Goal: Information Seeking & Learning: Learn about a topic

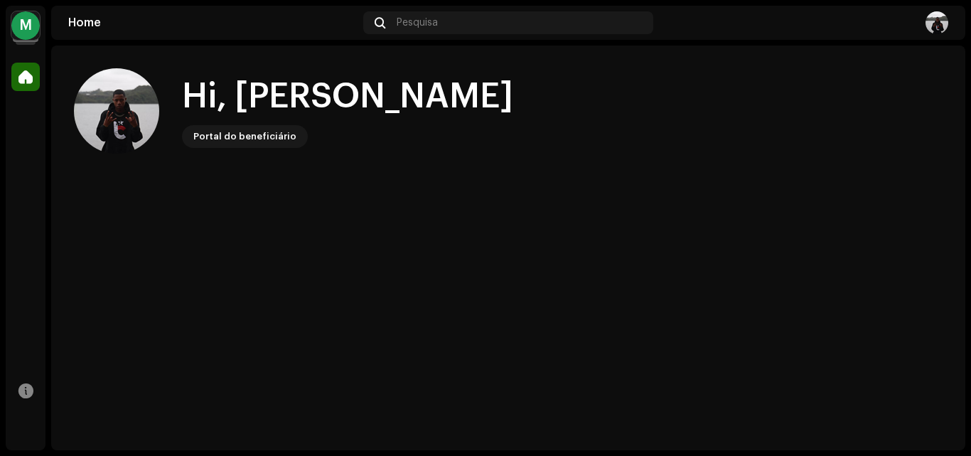
click at [38, 16] on re-a-cover "M" at bounding box center [25, 25] width 28 height 28
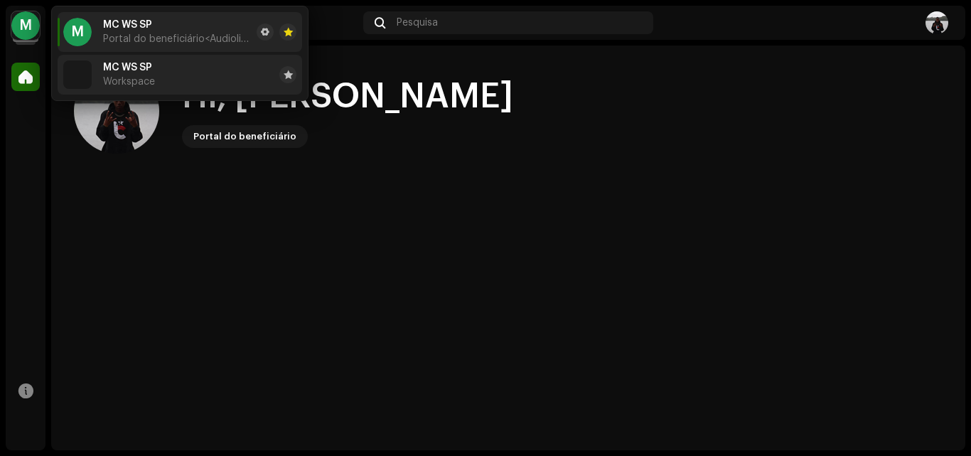
click at [180, 65] on li "MC WS SP Workspace" at bounding box center [180, 75] width 245 height 40
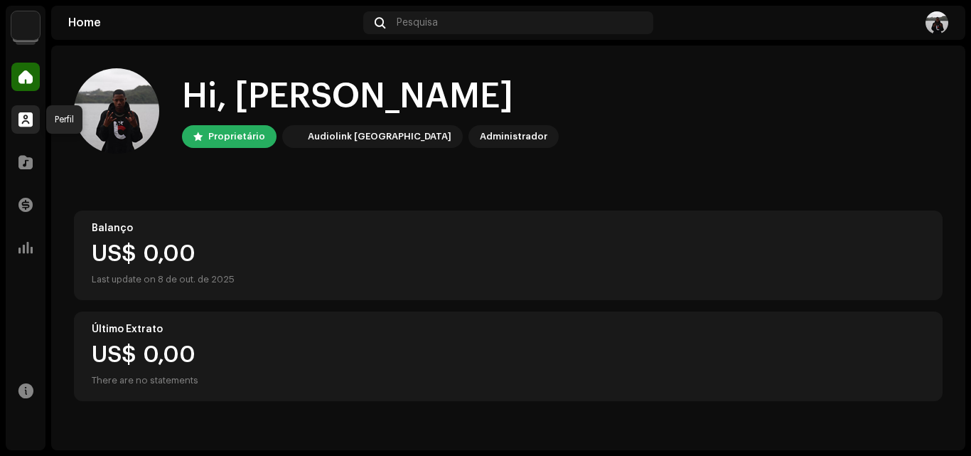
click at [26, 110] on div at bounding box center [25, 119] width 28 height 28
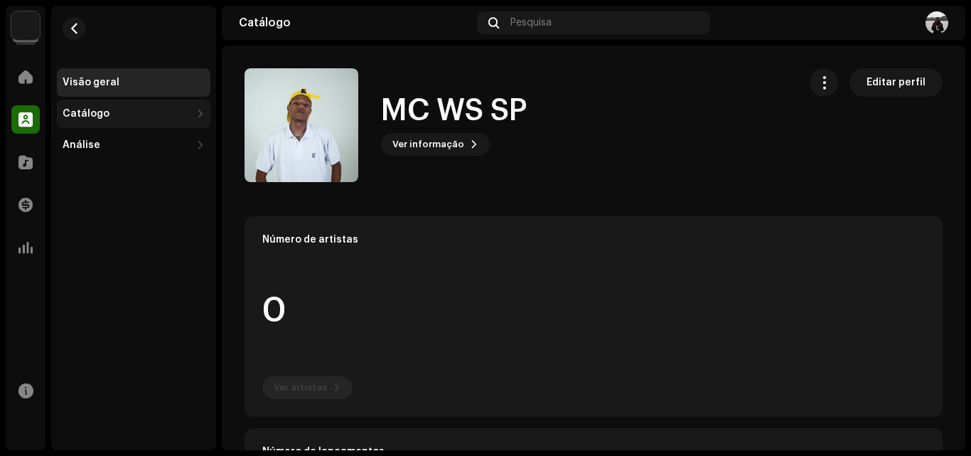
click at [96, 124] on div "Catálogo" at bounding box center [134, 114] width 154 height 28
click at [104, 110] on div "Catálogo" at bounding box center [86, 113] width 47 height 11
click at [26, 161] on span at bounding box center [25, 161] width 14 height 11
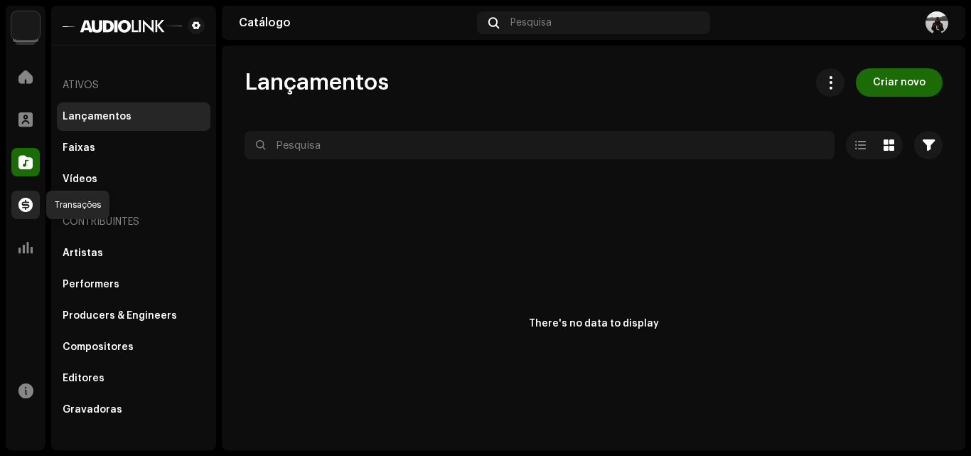
click at [14, 192] on div at bounding box center [25, 205] width 28 height 28
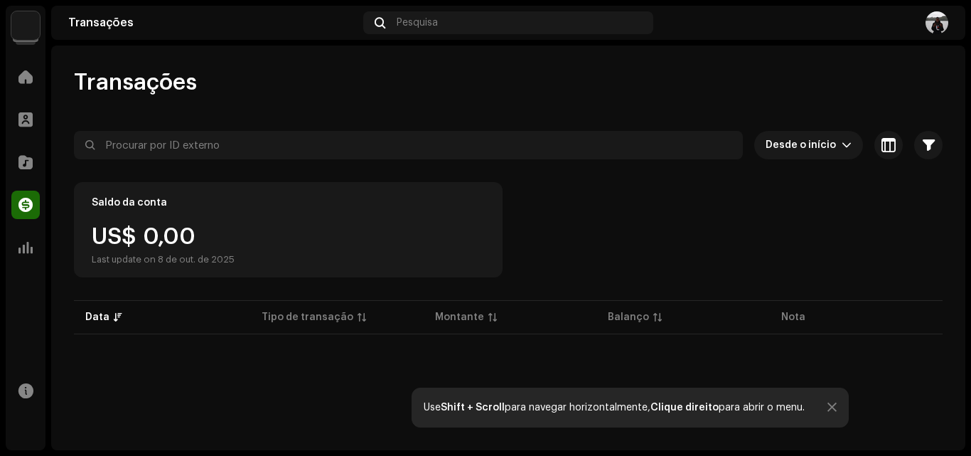
click at [25, 265] on div "Análise" at bounding box center [26, 248] width 40 height 40
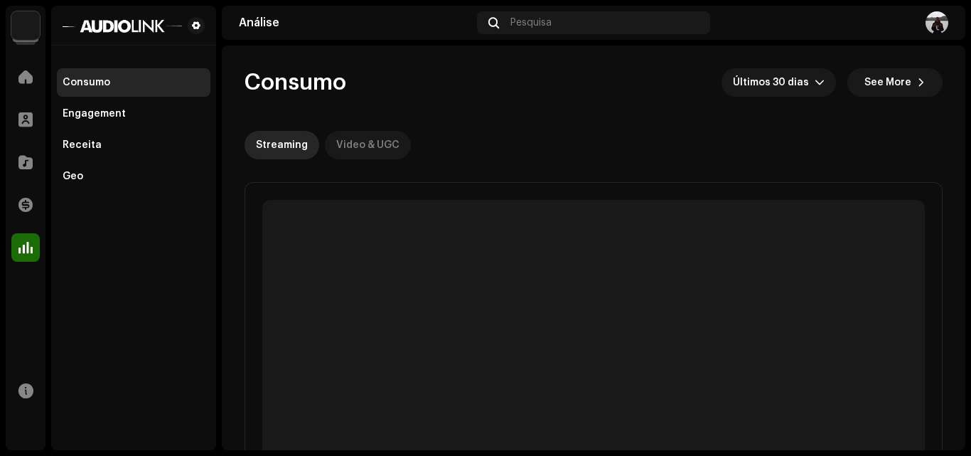
click at [337, 158] on div "Video & UGC" at bounding box center [367, 145] width 63 height 28
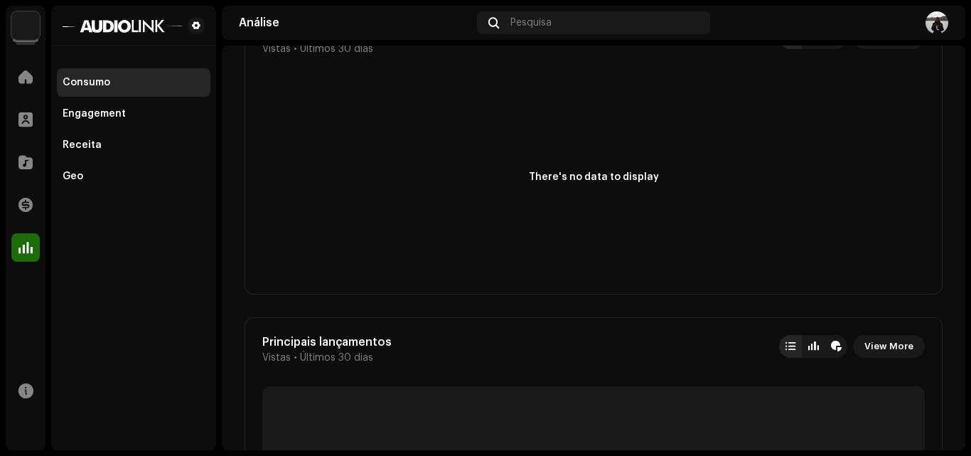
scroll to position [498, 0]
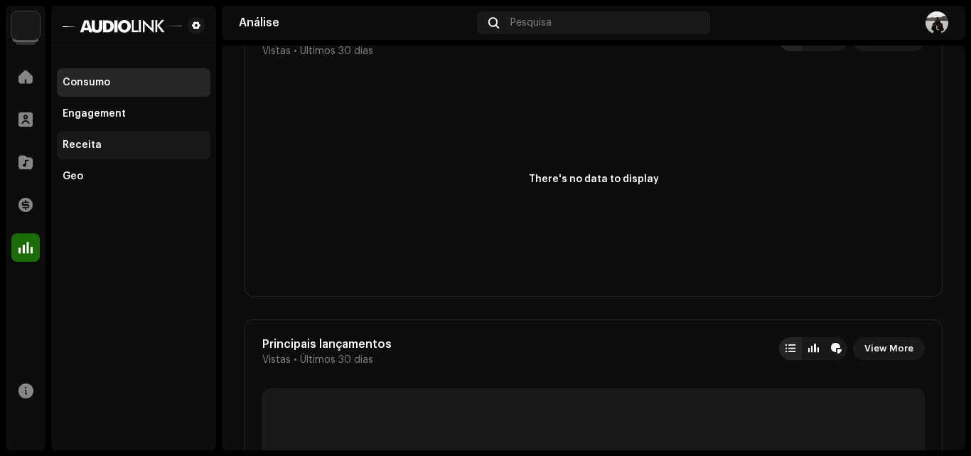
click at [112, 143] on div "Receita" at bounding box center [134, 144] width 142 height 11
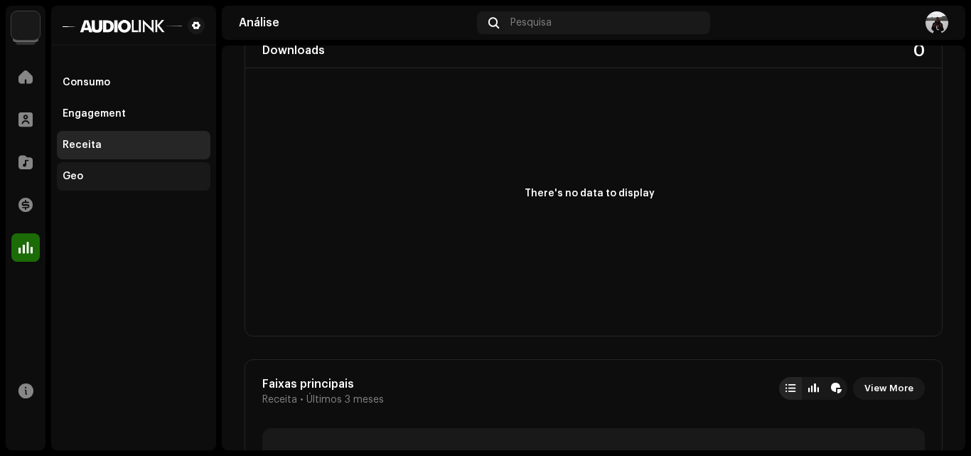
scroll to position [498, 0]
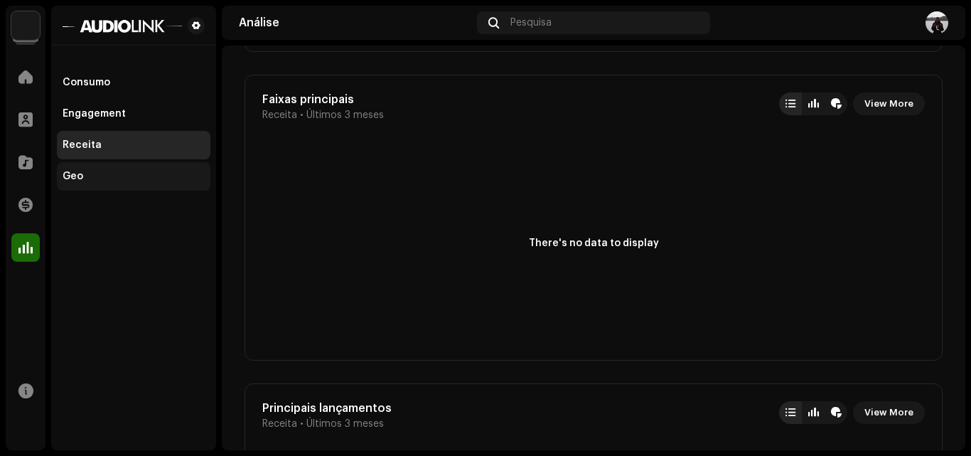
click at [78, 174] on div "Geo" at bounding box center [73, 176] width 21 height 11
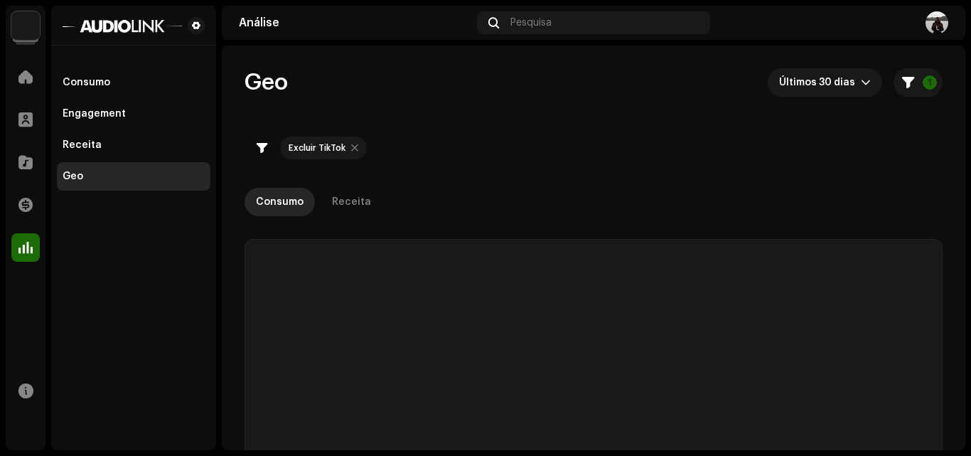
checkbox input "true"
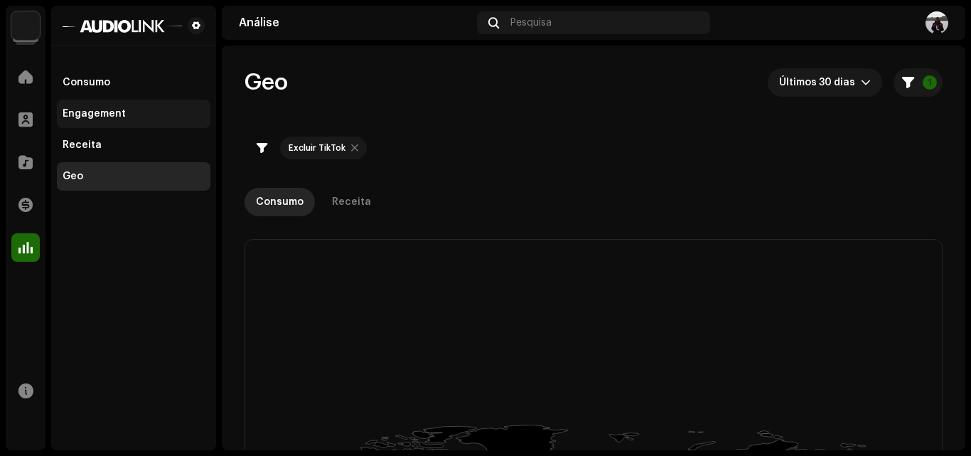
click at [100, 111] on div "Engagement" at bounding box center [94, 113] width 63 height 11
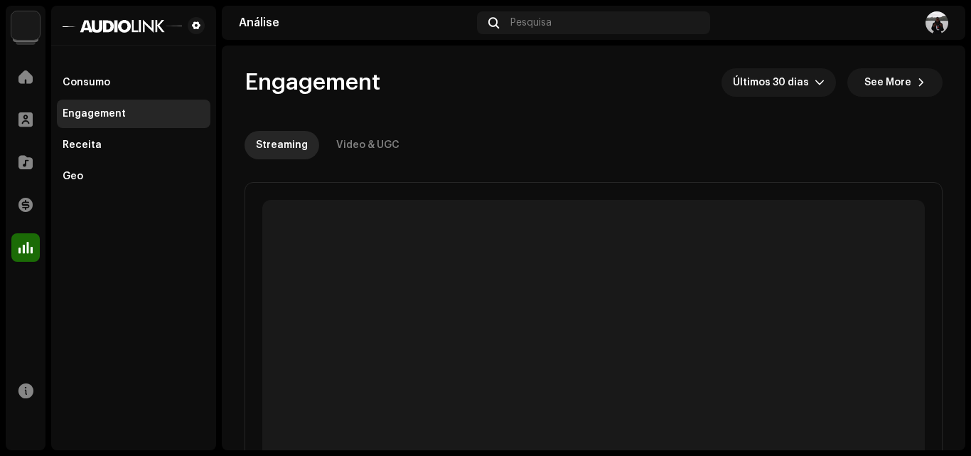
scroll to position [213, 0]
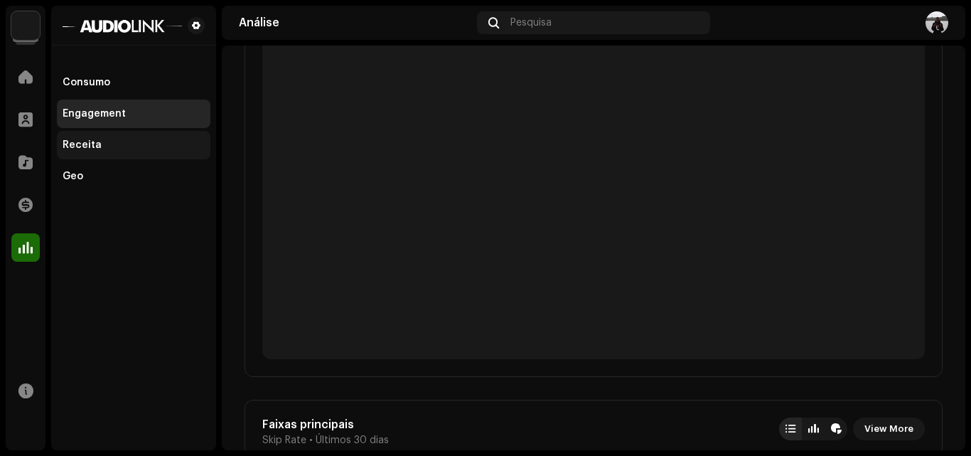
click at [106, 149] on div "Receita" at bounding box center [134, 144] width 142 height 11
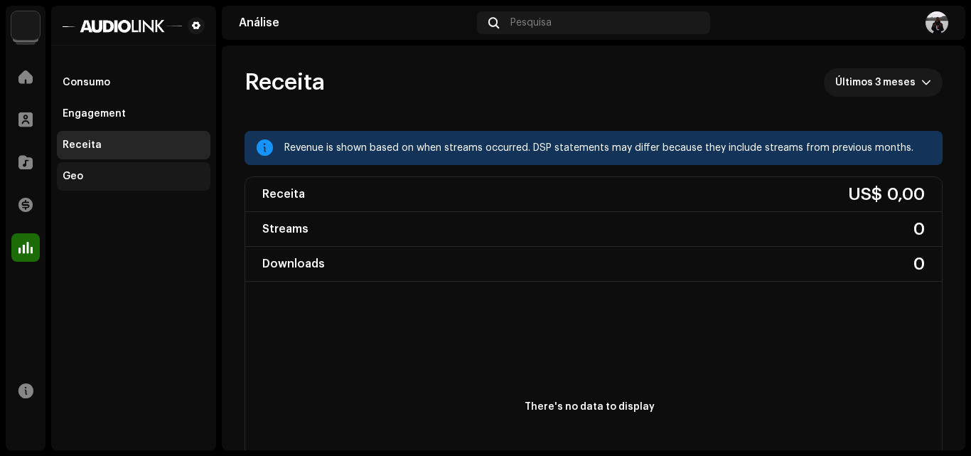
click at [80, 183] on div "Geo" at bounding box center [134, 176] width 154 height 28
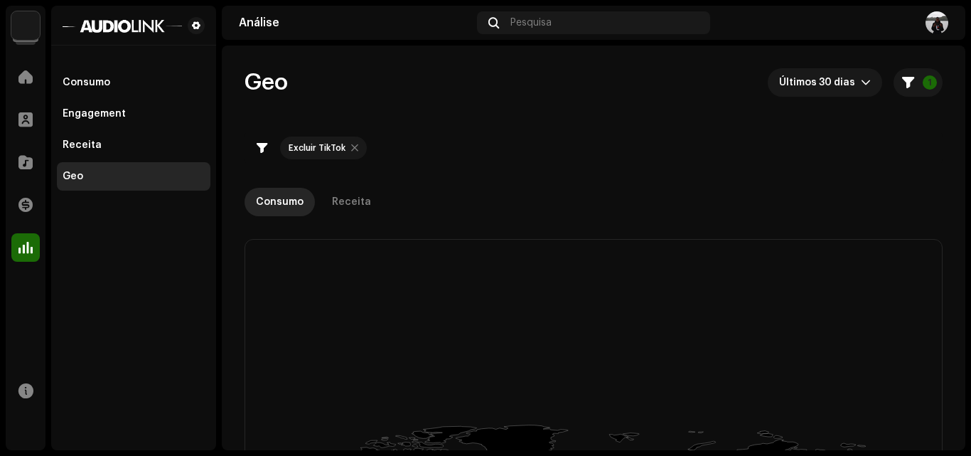
scroll to position [213, 0]
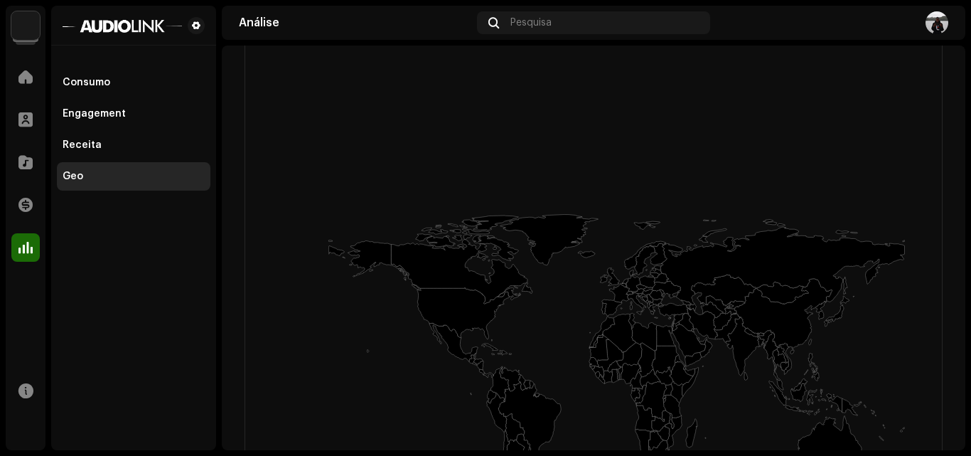
drag, startPoint x: 497, startPoint y: 112, endPoint x: 751, endPoint y: 239, distance: 284.0
click at [525, 33] on section "Análise Pesquisa Geo Últimos 30 dias 1 Excluir TikTok Consumo Receita Filtros E…" at bounding box center [594, 228] width 744 height 444
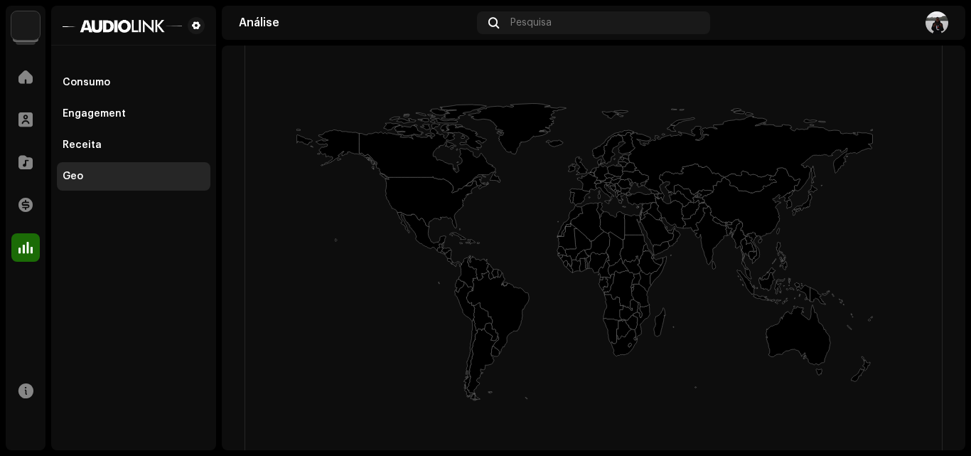
drag, startPoint x: 800, startPoint y: 234, endPoint x: 768, endPoint y: 124, distance: 114.8
click at [768, 124] on rect at bounding box center [589, 381] width 688 height 569
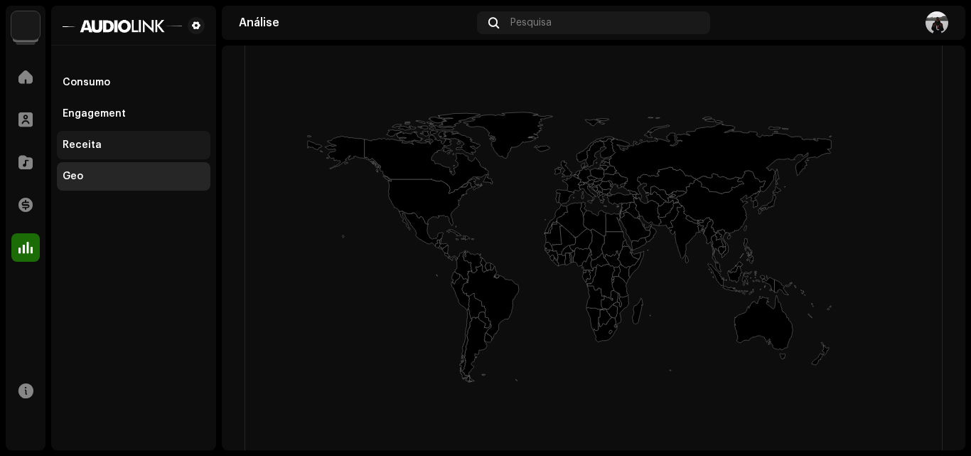
click at [90, 145] on div "Receita" at bounding box center [82, 144] width 39 height 11
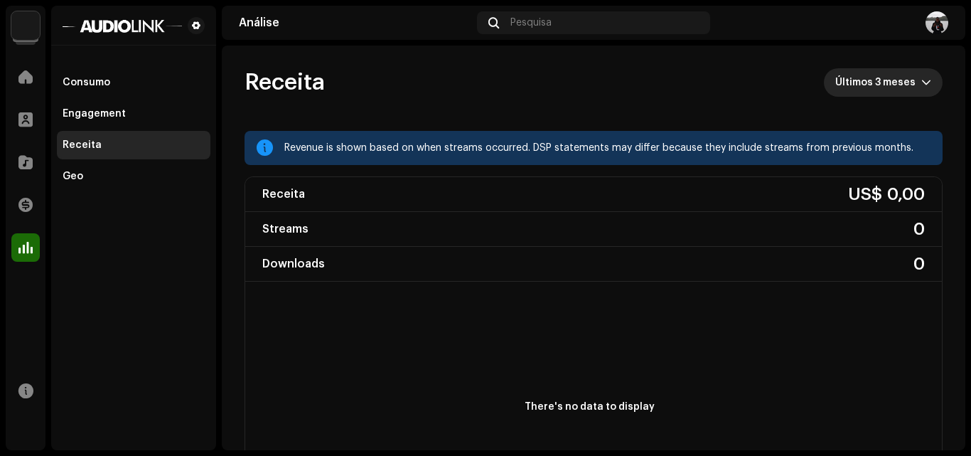
click at [882, 78] on span "Últimos 3 meses" at bounding box center [879, 82] width 86 height 28
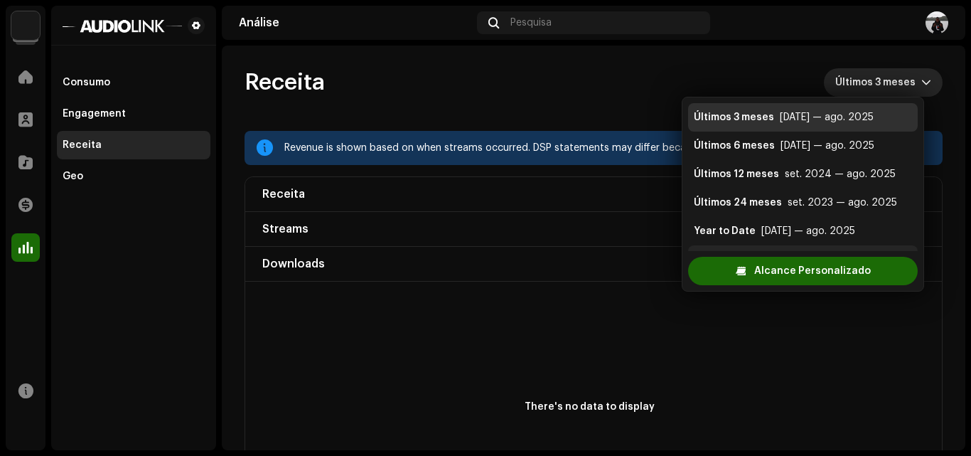
scroll to position [23, 0]
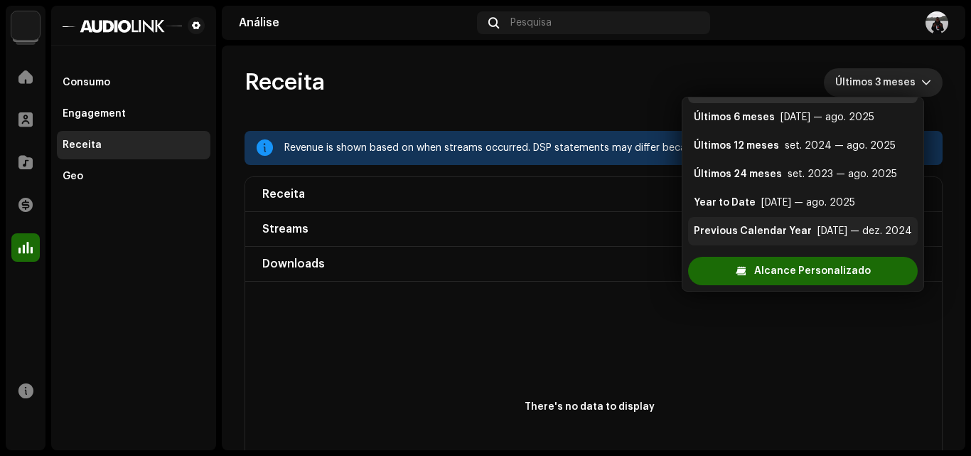
click at [799, 222] on li "Previous Calendar Year jan. 2024 — dez. 2024" at bounding box center [803, 231] width 230 height 28
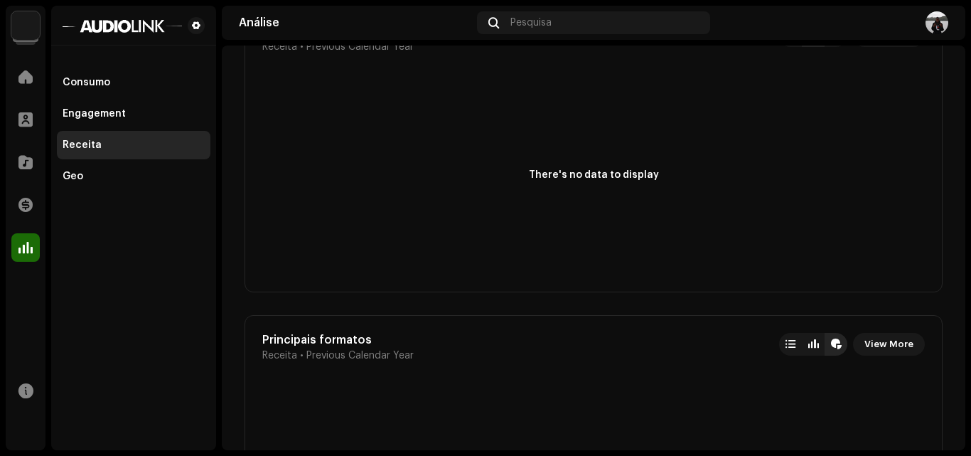
scroll to position [2591, 0]
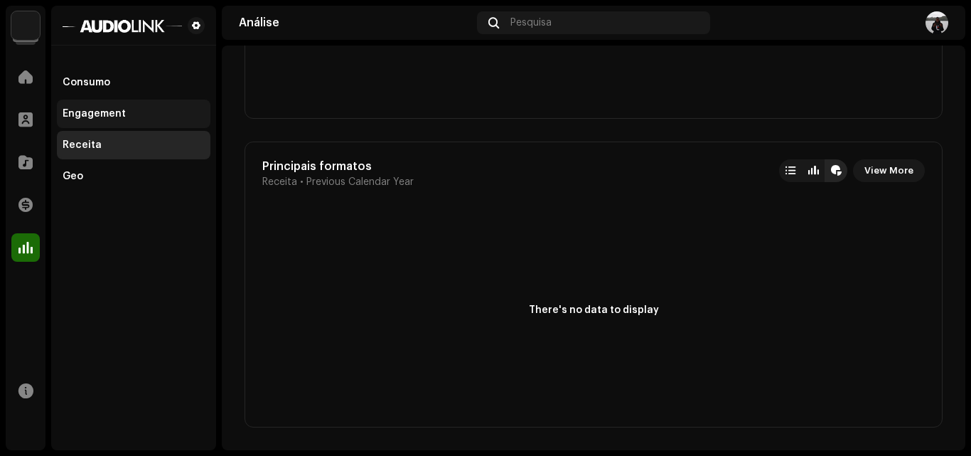
click at [90, 121] on div "Engagement" at bounding box center [134, 114] width 154 height 28
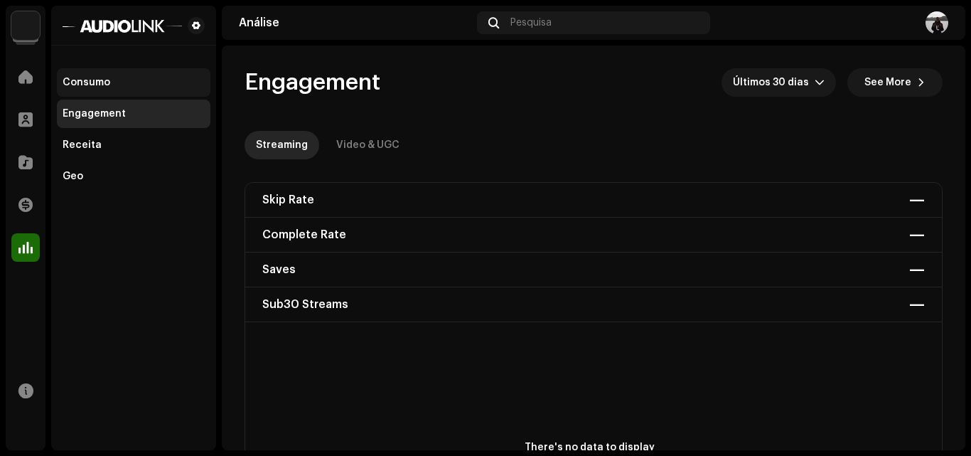
click at [118, 83] on div "Consumo" at bounding box center [134, 82] width 142 height 11
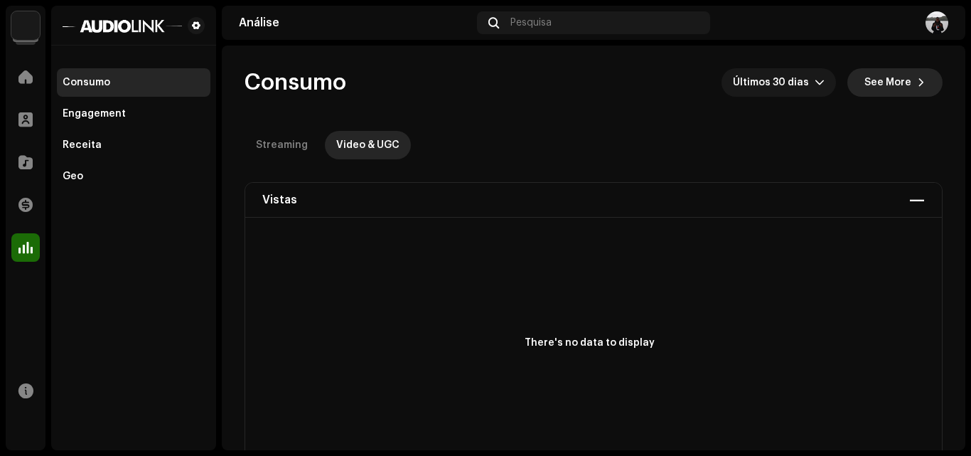
click at [915, 75] on button "See More" at bounding box center [895, 82] width 95 height 28
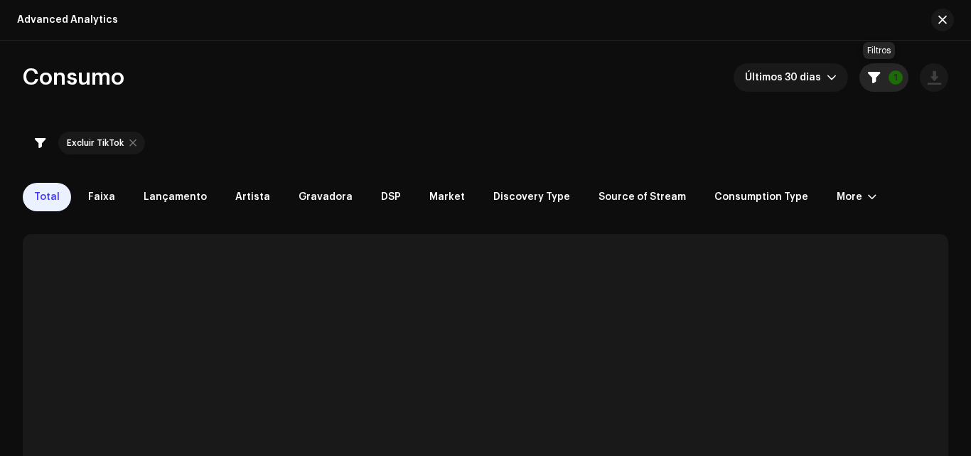
click at [868, 82] on span "button" at bounding box center [874, 77] width 12 height 11
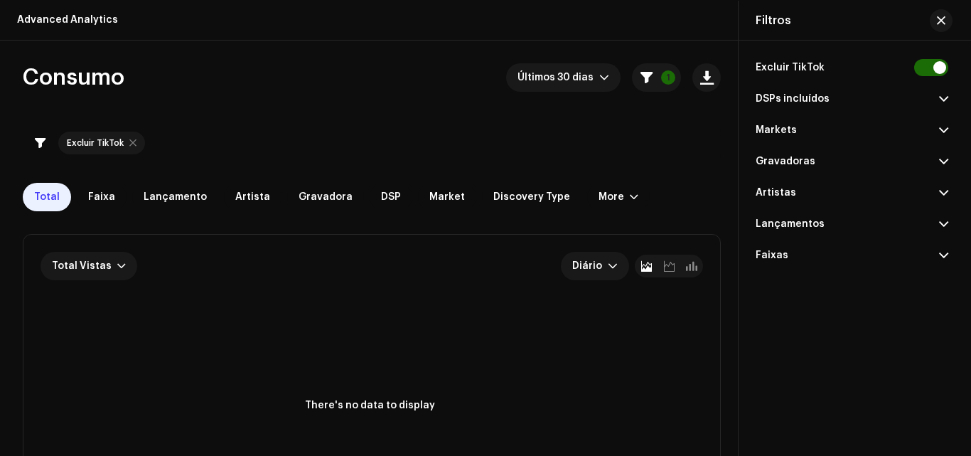
click at [879, 95] on p-accordion-header "DSPs incluídos" at bounding box center [852, 98] width 193 height 31
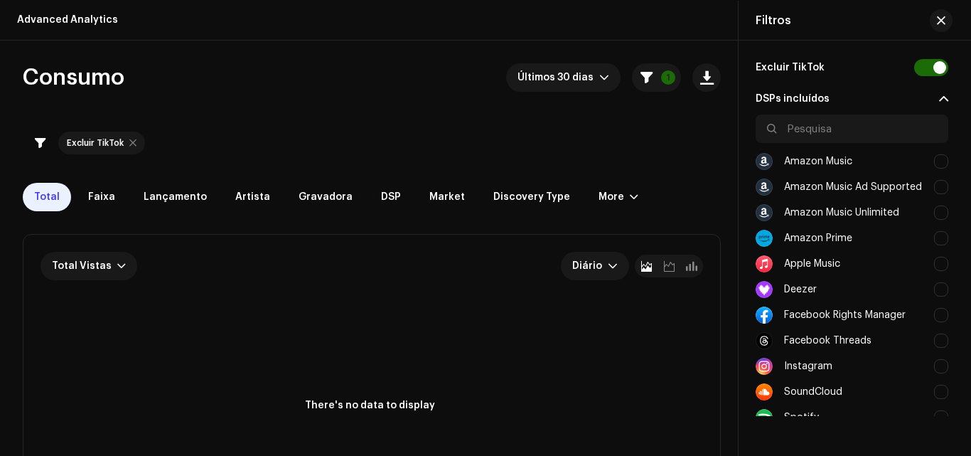
click at [939, 165] on div at bounding box center [941, 161] width 14 height 14
checkbox input "true"
click at [928, 189] on div "Amazon Music Ad Supported" at bounding box center [852, 187] width 193 height 26
checkbox input "true"
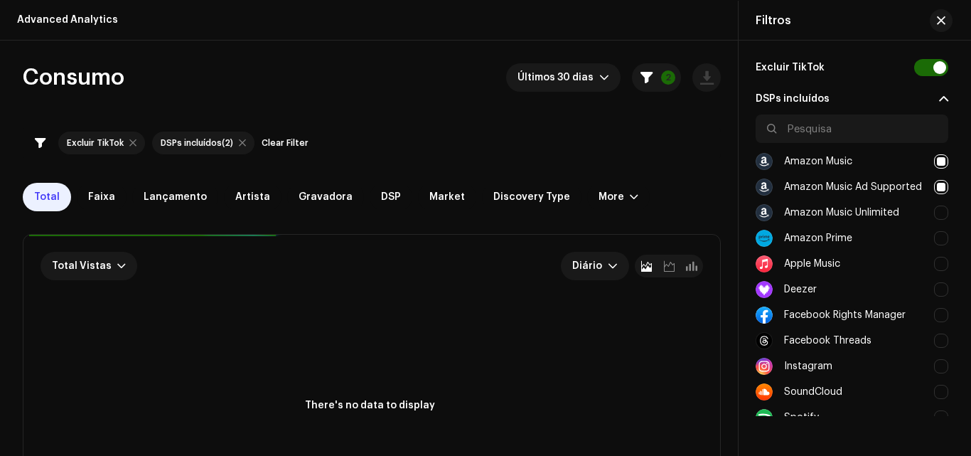
click at [934, 208] on div at bounding box center [941, 213] width 14 height 14
checkbox input "true"
drag, startPoint x: 930, startPoint y: 225, endPoint x: 932, endPoint y: 233, distance: 8.8
click at [930, 227] on re-m-filter-checkbox "Amazon Music Amazon Music Ad Supported Amazon Music Unlimited Amazon Prime Appl…" at bounding box center [852, 310] width 193 height 393
click at [939, 256] on div "Apple Music" at bounding box center [852, 264] width 193 height 26
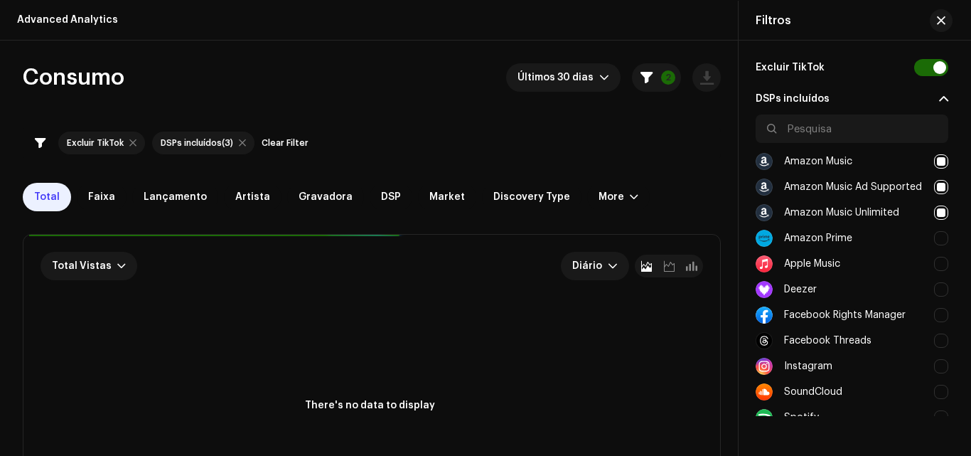
checkbox input "true"
click at [943, 242] on div at bounding box center [941, 238] width 14 height 14
checkbox input "true"
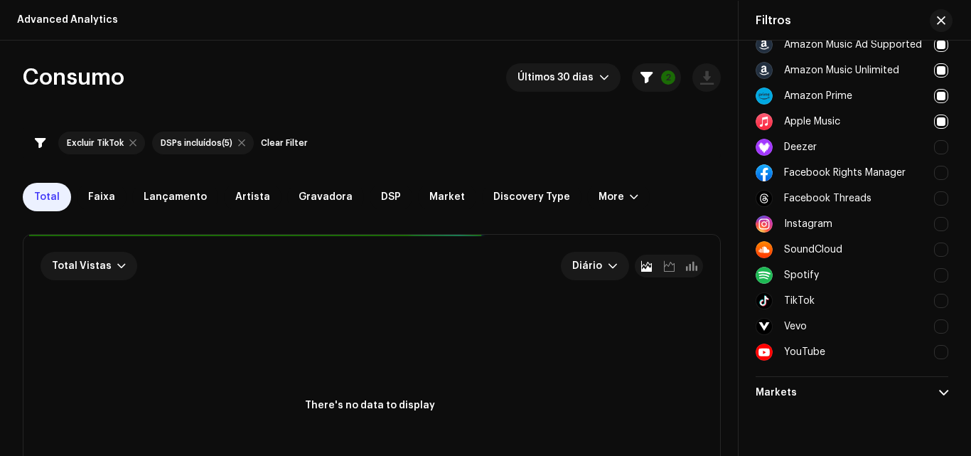
scroll to position [213, 0]
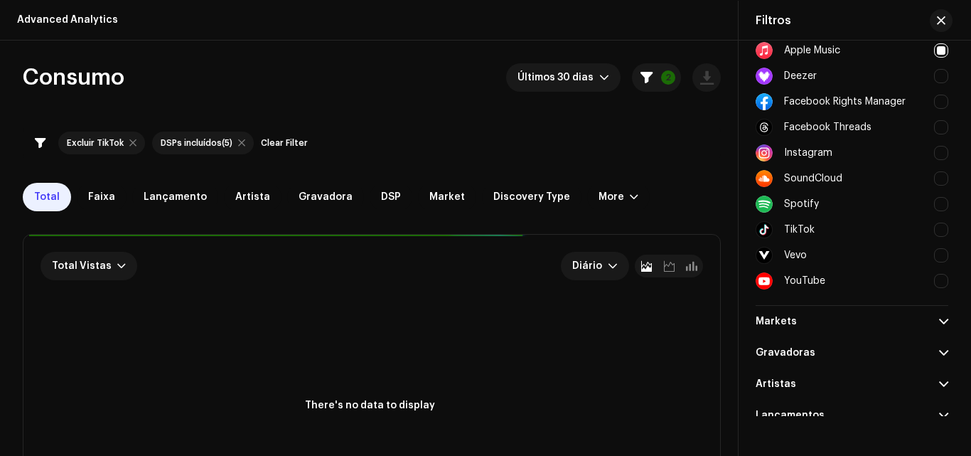
click at [940, 279] on div at bounding box center [941, 281] width 14 height 14
checkbox input "true"
click at [942, 255] on div at bounding box center [941, 255] width 14 height 14
checkbox input "true"
click at [941, 231] on div at bounding box center [941, 230] width 14 height 14
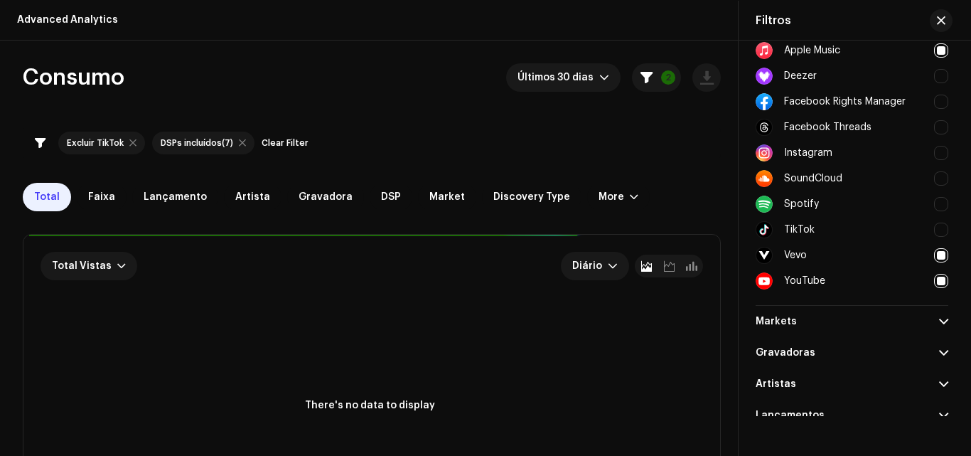
checkbox input "false"
checkbox input "true"
click at [938, 210] on div at bounding box center [941, 204] width 14 height 14
checkbox input "true"
click at [936, 171] on div "SoundCloud" at bounding box center [852, 179] width 193 height 26
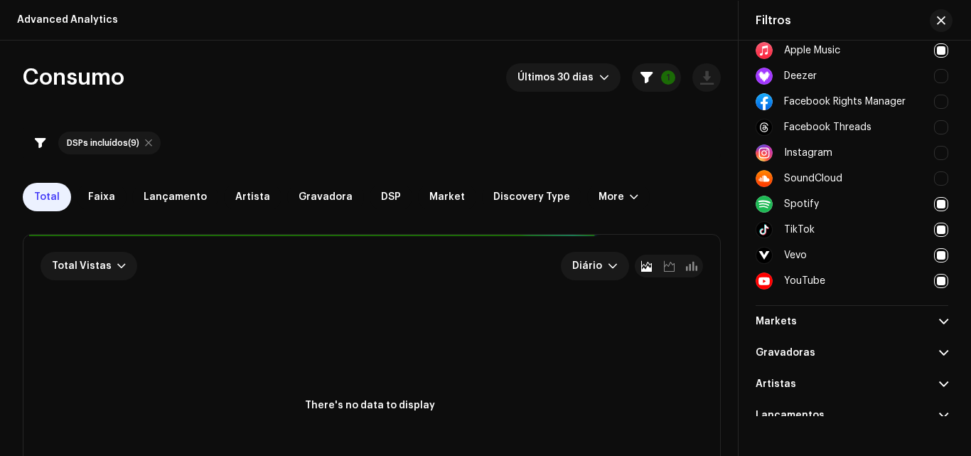
checkbox input "true"
click at [934, 150] on div at bounding box center [941, 153] width 14 height 14
checkbox input "true"
click at [937, 105] on div at bounding box center [941, 102] width 14 height 14
checkbox input "true"
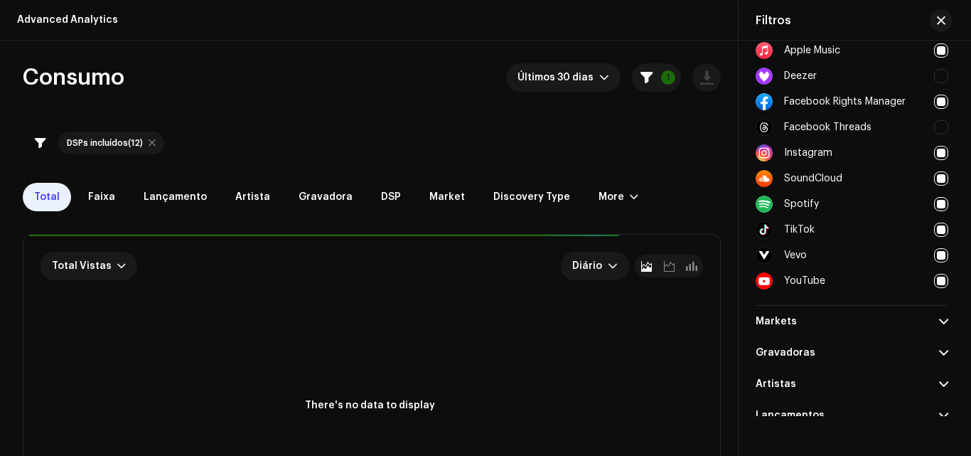
click at [934, 124] on div at bounding box center [941, 127] width 14 height 14
checkbox input "true"
click at [929, 72] on div "Deezer" at bounding box center [852, 76] width 193 height 26
checkbox input "true"
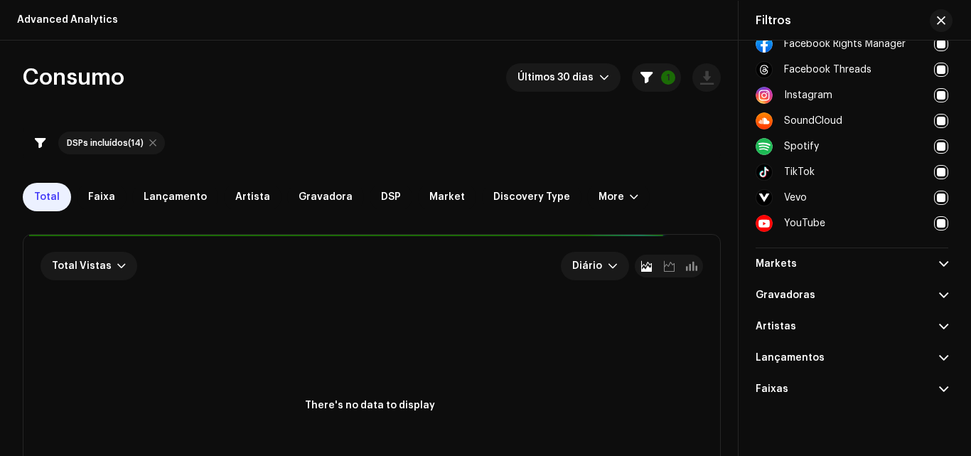
click at [941, 268] on span at bounding box center [943, 263] width 9 height 11
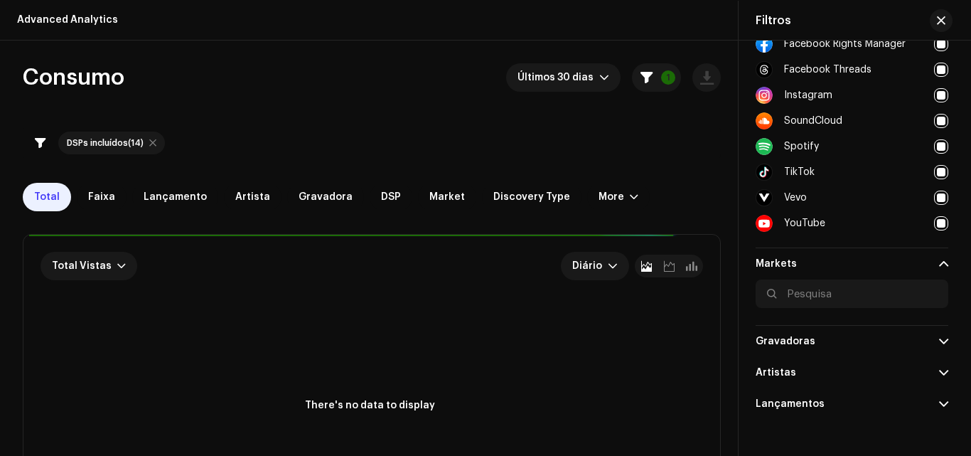
scroll to position [317, 0]
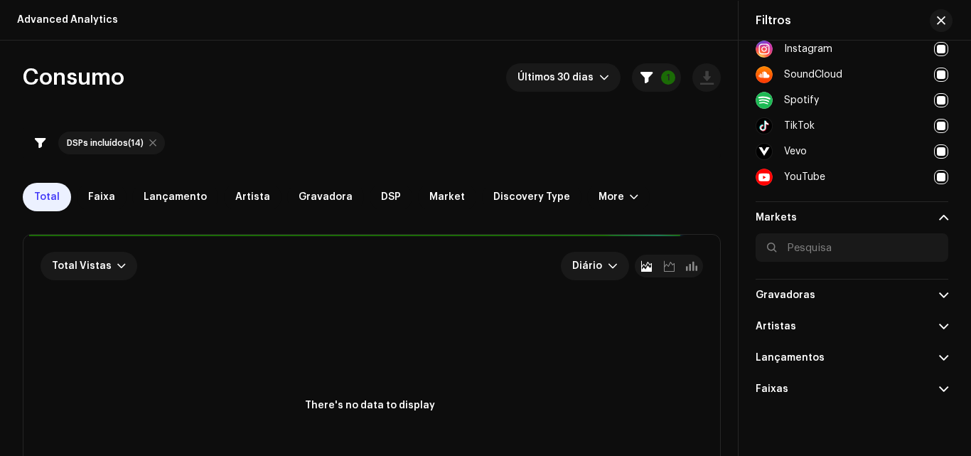
click at [932, 285] on p-accordion-header "Gravadoras" at bounding box center [852, 294] width 193 height 31
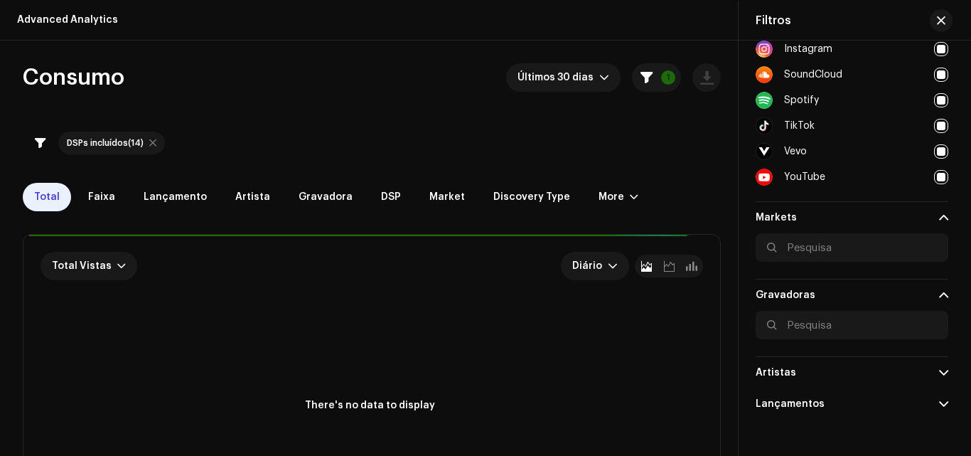
scroll to position [363, 0]
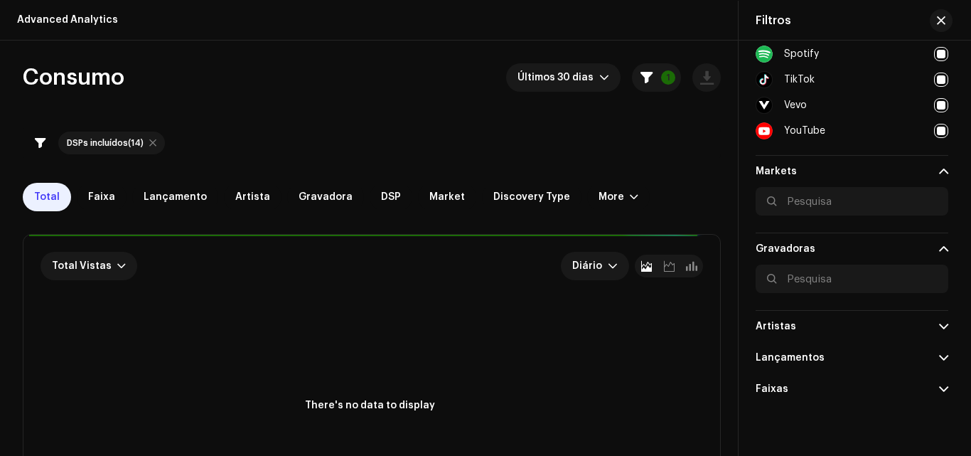
click at [939, 324] on span at bounding box center [943, 326] width 9 height 11
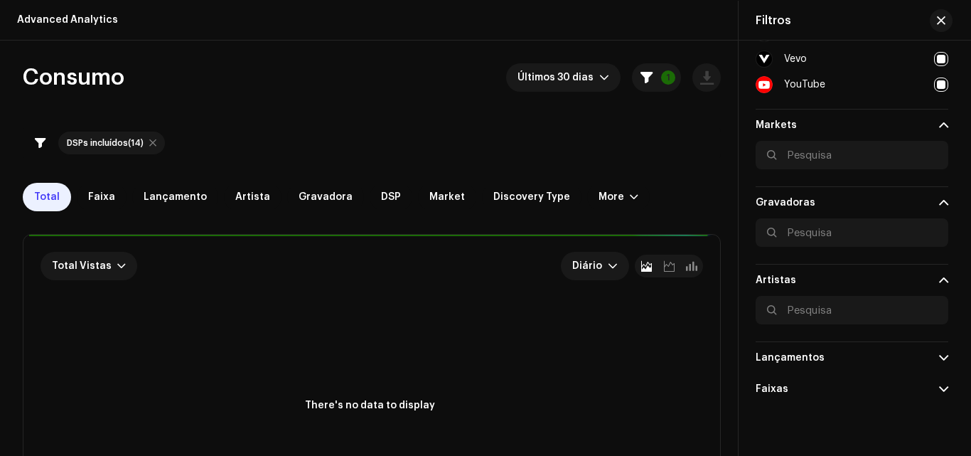
click at [949, 367] on div "Excluir TikTok DSPs incluídos Amazon Music Amazon Music Ad Supported Amazon Mus…" at bounding box center [852, 228] width 227 height 375
click at [938, 362] on p-accordion-header "Lançamentos" at bounding box center [852, 357] width 193 height 31
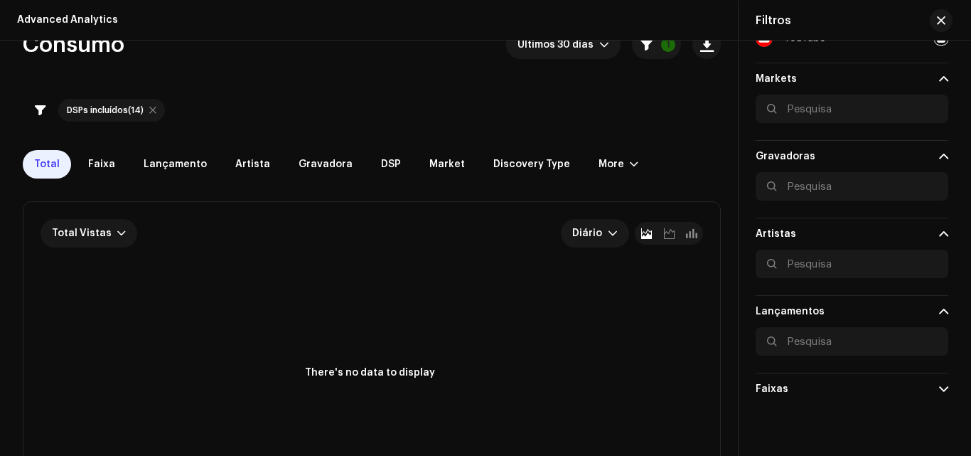
scroll to position [0, 0]
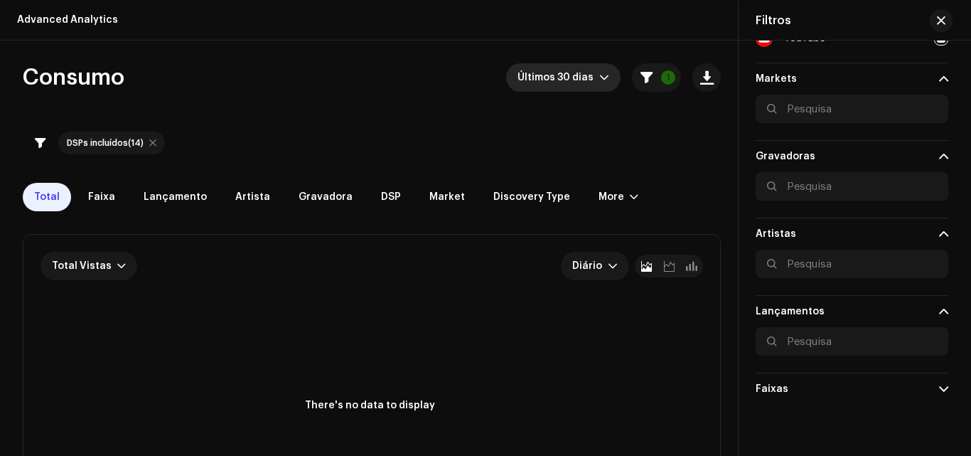
click at [548, 76] on span "Últimos 30 dias" at bounding box center [559, 77] width 82 height 28
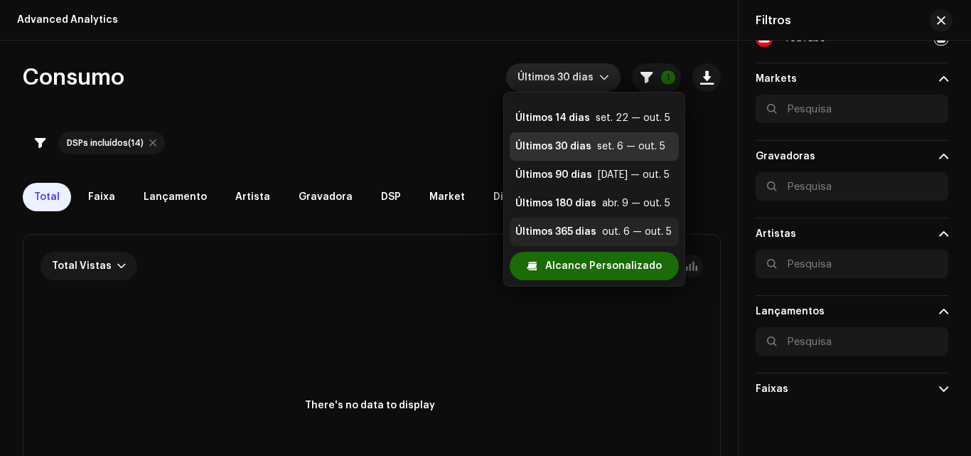
scroll to position [28, 0]
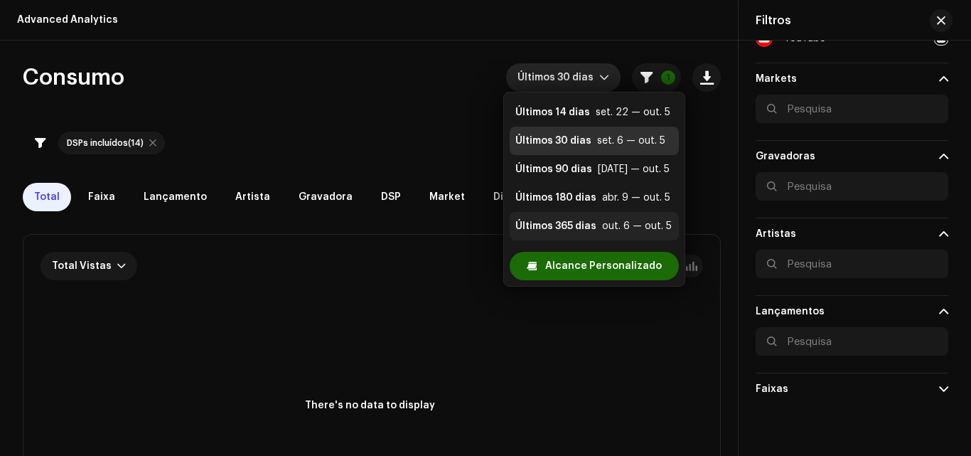
click at [600, 230] on div "Últimos 365 dias out. 6 — out. 5" at bounding box center [595, 226] width 158 height 14
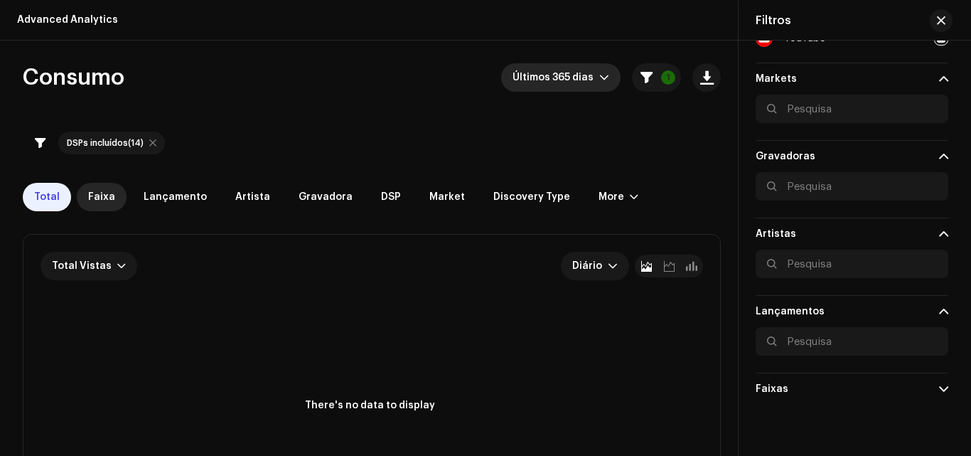
click at [102, 196] on span "Faixa" at bounding box center [101, 196] width 27 height 11
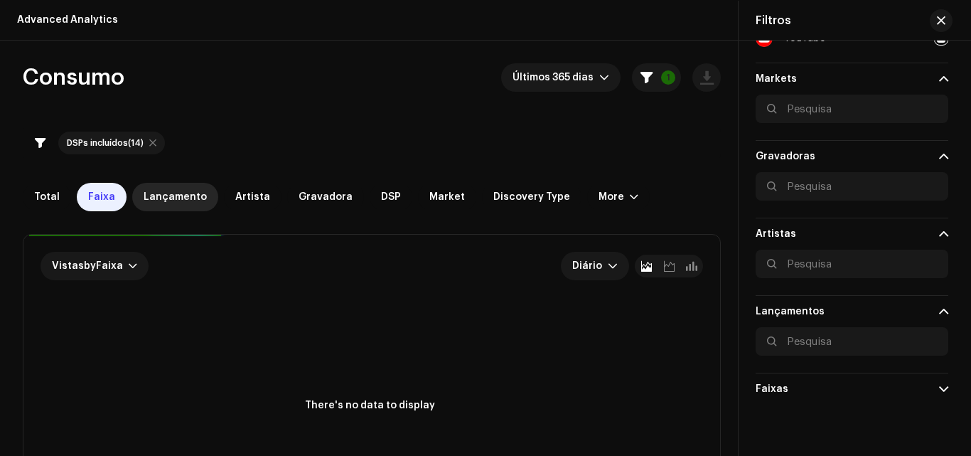
click at [197, 200] on span "Lançamento" at bounding box center [175, 196] width 63 height 11
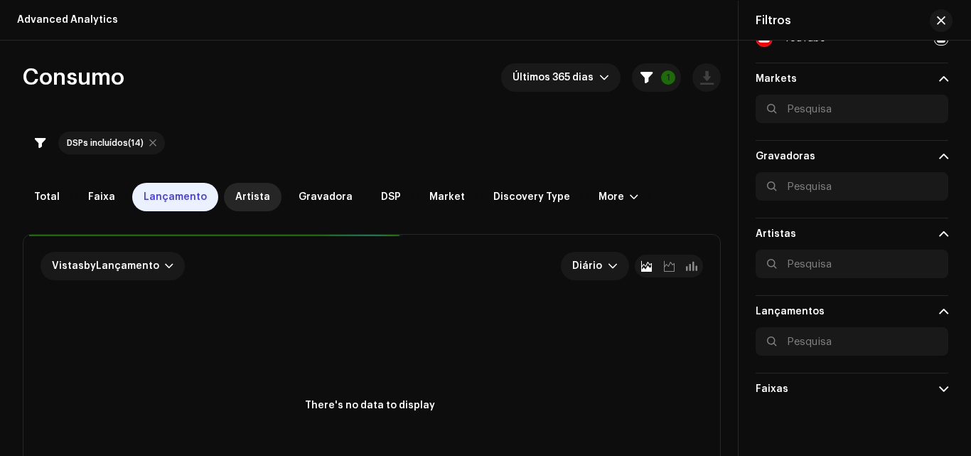
click at [252, 191] on div "Artista" at bounding box center [253, 197] width 58 height 28
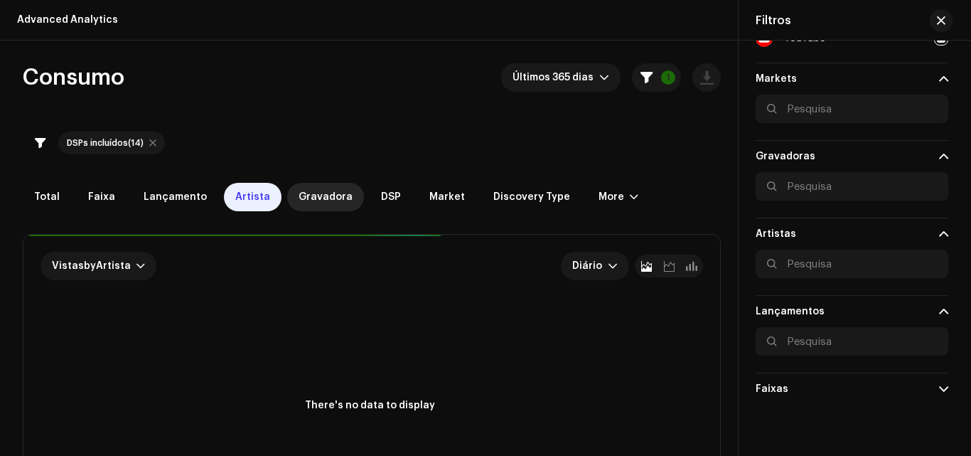
click at [338, 191] on div "Gravadora" at bounding box center [325, 197] width 77 height 28
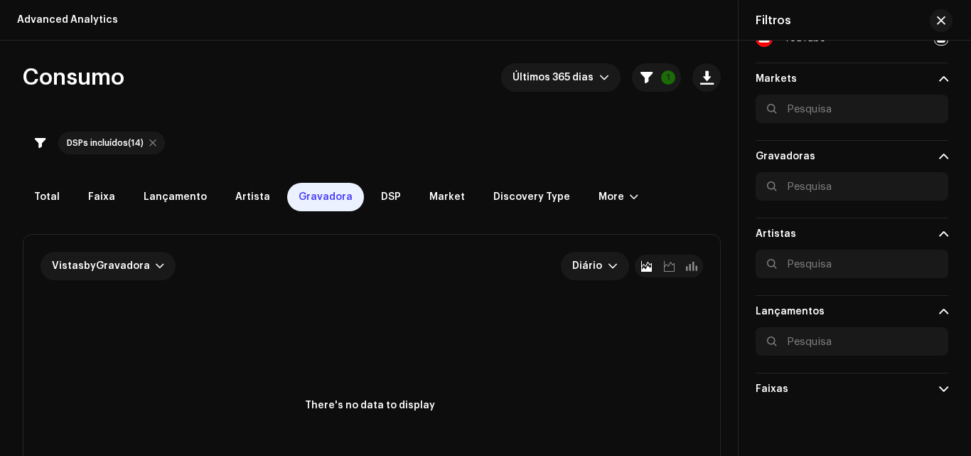
scroll to position [71, 0]
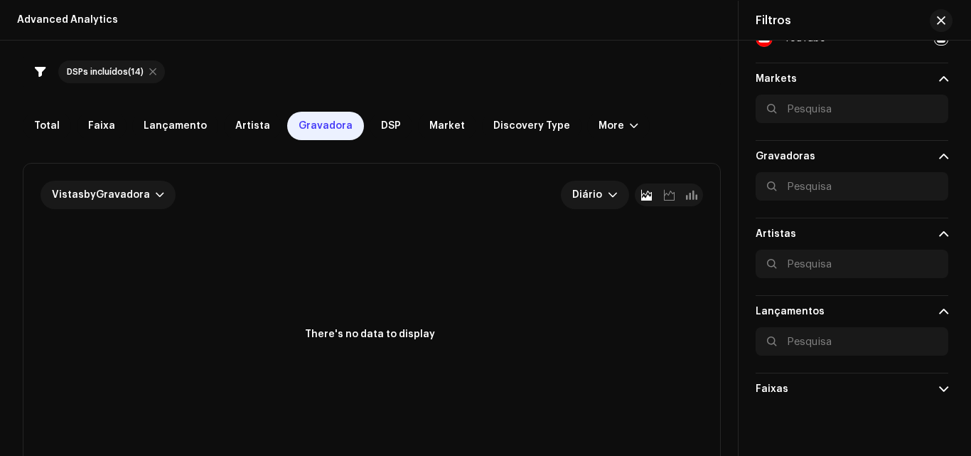
click at [642, 442] on rect at bounding box center [370, 352] width 659 height 228
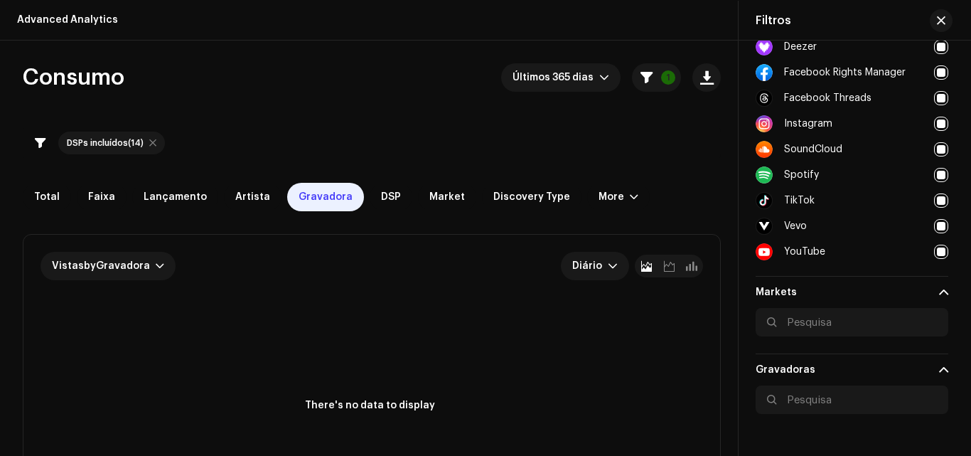
scroll to position [171, 0]
